Goal: Answer question/provide support

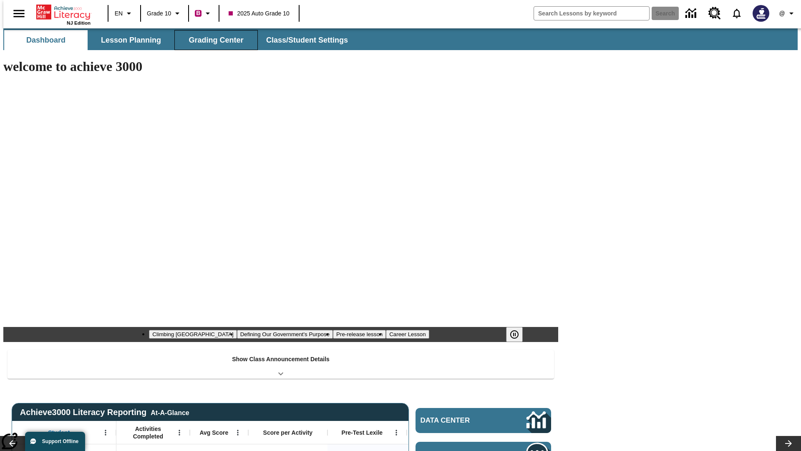
click at [213, 40] on button "Grading Center" at bounding box center [215, 40] width 83 height 20
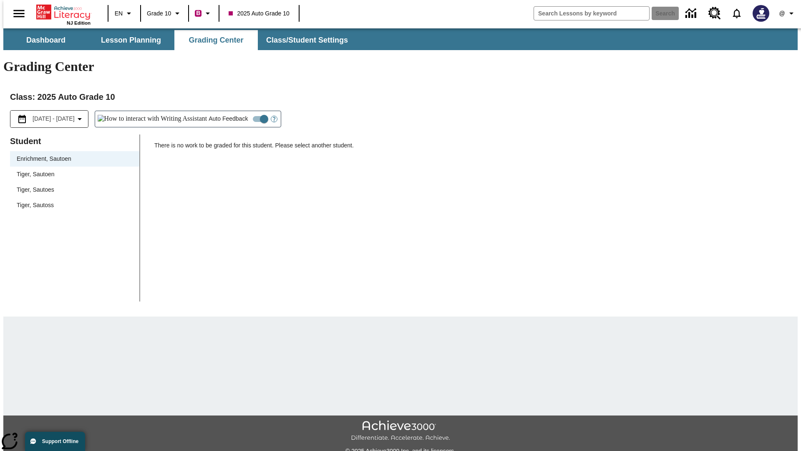
click at [72, 170] on span "Tiger, Sautoen" at bounding box center [75, 174] width 116 height 9
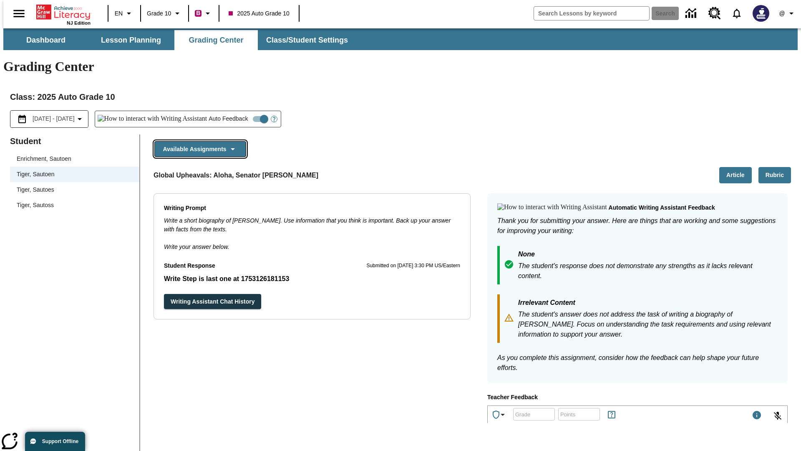
click at [198, 141] on button "Available Assignments" at bounding box center [200, 149] width 92 height 16
